Goal: Find specific page/section: Find specific page/section

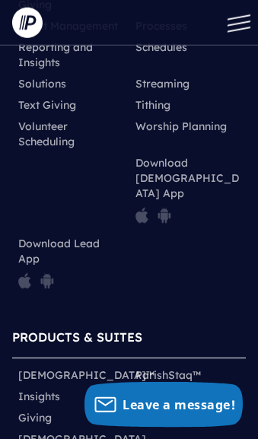
scroll to position [12528, 0]
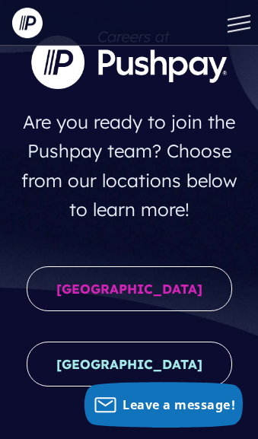
scroll to position [53, 0]
click at [154, 290] on link "United States" at bounding box center [129, 288] width 205 height 45
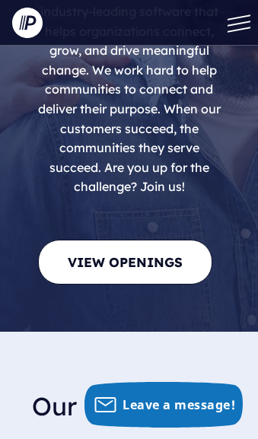
click at [169, 239] on link "View Openings" at bounding box center [125, 261] width 174 height 45
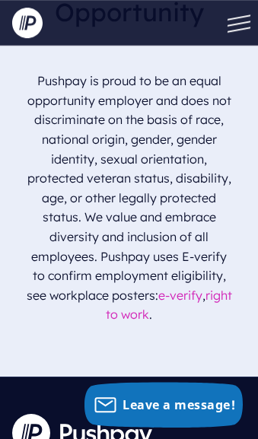
scroll to position [9657, 0]
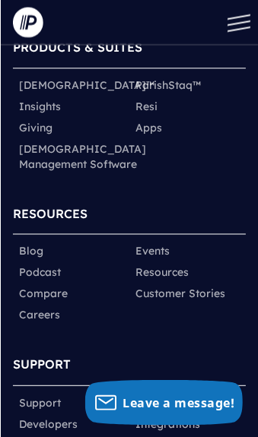
scroll to position [10405, 0]
